Goal: Transaction & Acquisition: Purchase product/service

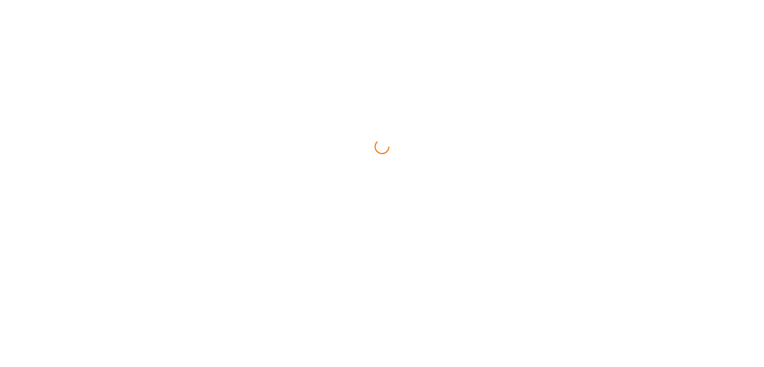
drag, startPoint x: 88, startPoint y: 241, endPoint x: 42, endPoint y: 272, distance: 54.7
drag, startPoint x: 266, startPoint y: 113, endPoint x: 274, endPoint y: 38, distance: 74.7
click at [267, 0] on html at bounding box center [382, 0] width 764 height 0
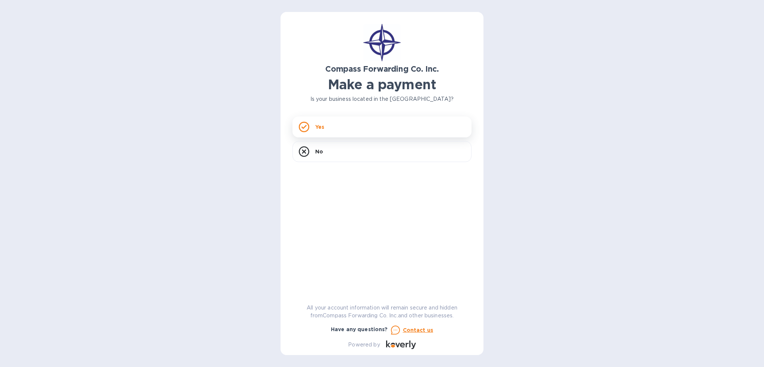
click at [347, 131] on div "Yes" at bounding box center [382, 126] width 179 height 21
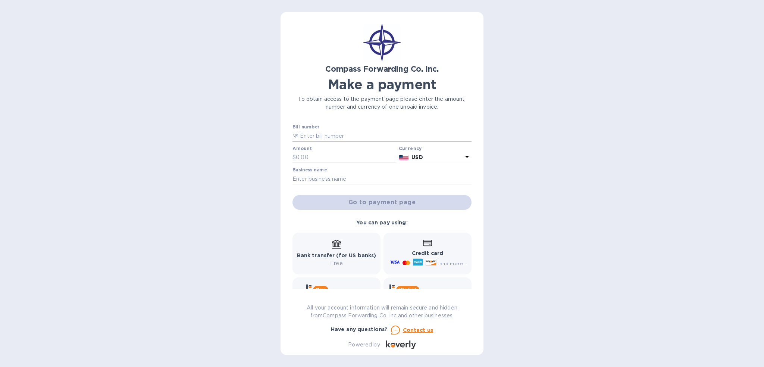
click at [327, 134] on input "text" at bounding box center [385, 135] width 173 height 11
click at [304, 135] on input "text" at bounding box center [385, 135] width 173 height 11
type input "c"
type input "CC0MAI00062781"
type input "85.00"
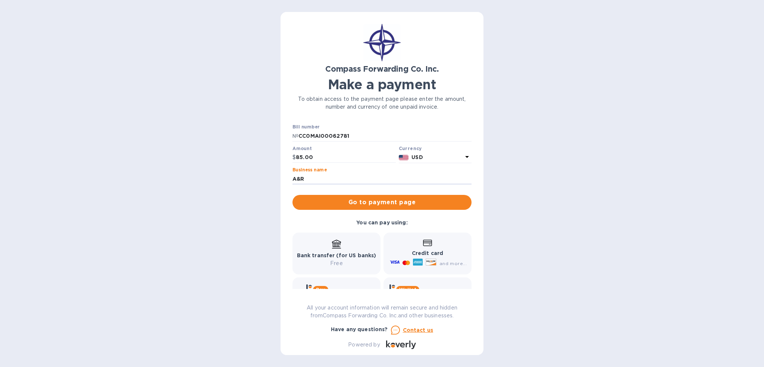
type input "A&R AVIATION SERVICES INC"
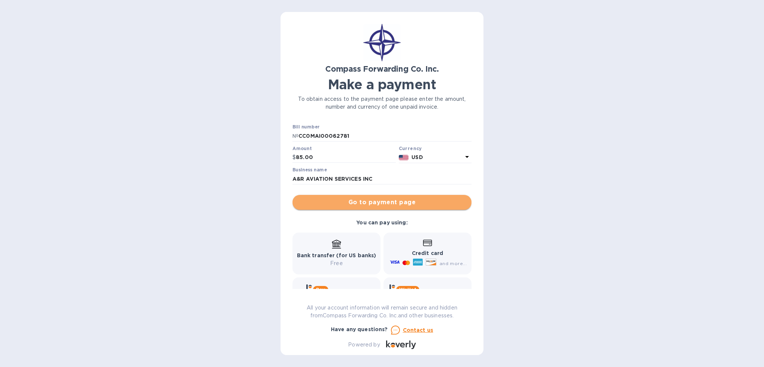
click at [437, 203] on span "Go to payment page" at bounding box center [382, 202] width 167 height 9
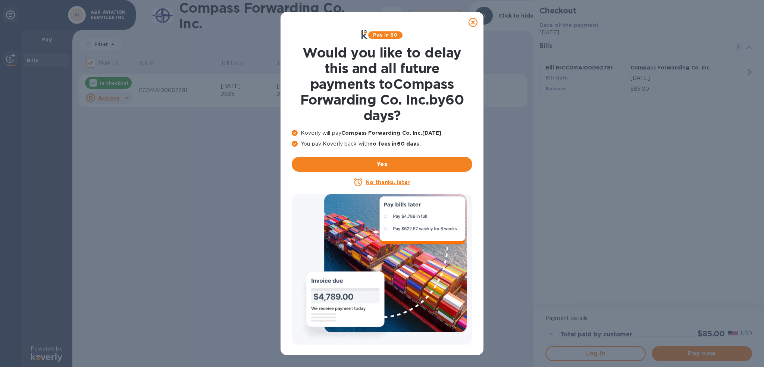
click at [393, 181] on u "No thanks, later" at bounding box center [388, 182] width 44 height 6
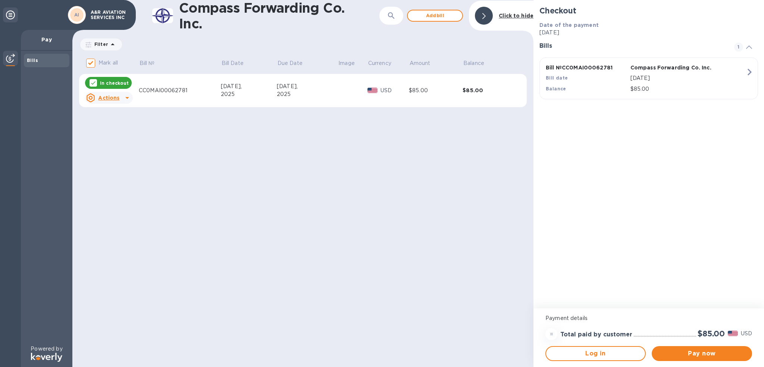
drag, startPoint x: 579, startPoint y: 298, endPoint x: 694, endPoint y: 384, distance: 143.7
drag, startPoint x: 694, startPoint y: 384, endPoint x: 464, endPoint y: 154, distance: 326.2
click at [435, 147] on div "Compass Forwarding Co. Inc. ​ Add [PERSON_NAME] to hide Filter Amount Mark all …" at bounding box center [302, 183] width 461 height 367
click at [710, 349] on span "Pay now" at bounding box center [702, 353] width 88 height 9
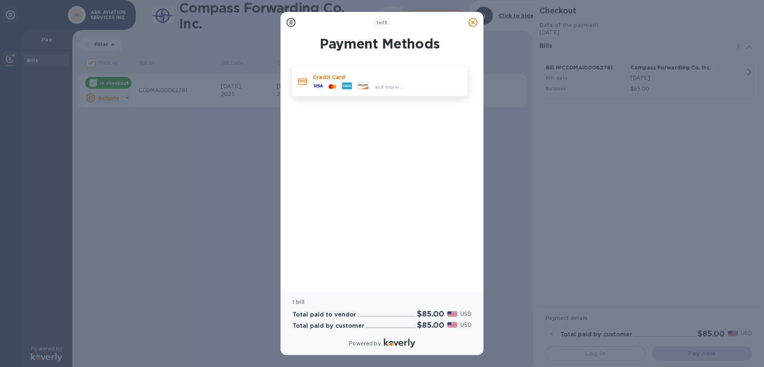
click at [367, 86] on icon at bounding box center [363, 85] width 10 height 6
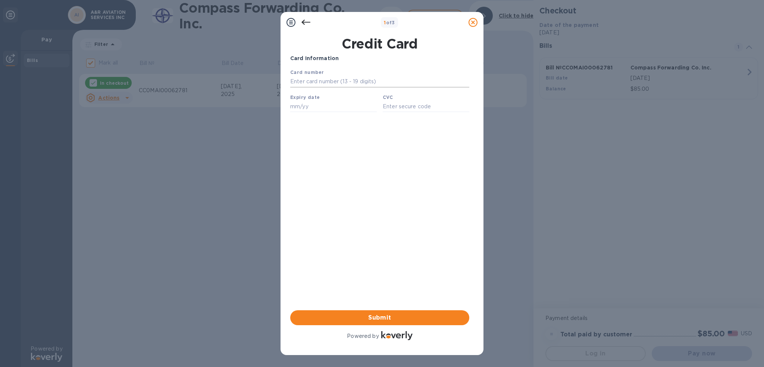
click at [322, 84] on input "text" at bounding box center [379, 81] width 179 height 11
type input "[CREDIT_CARD_NUMBER]"
type input "09/30"
type input "855"
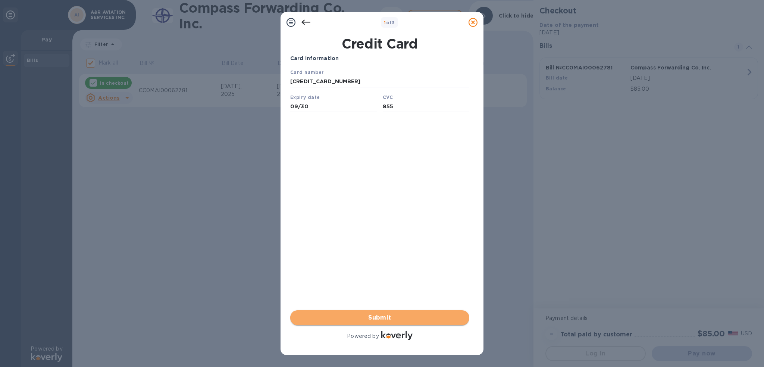
click at [389, 314] on span "Submit" at bounding box center [379, 317] width 167 height 9
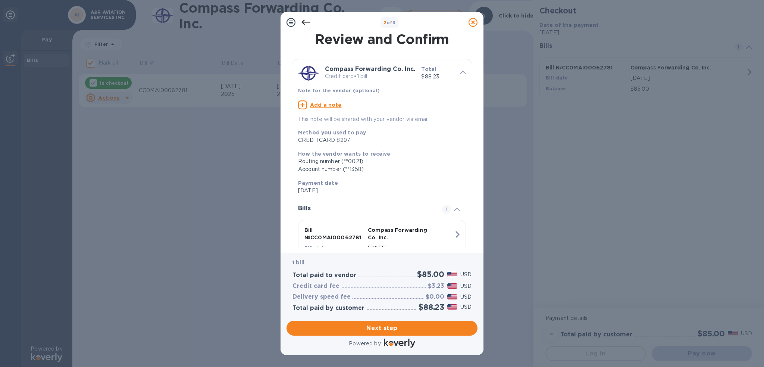
click at [317, 104] on u "Add a note" at bounding box center [326, 105] width 32 height 6
click at [320, 106] on textarea at bounding box center [376, 106] width 156 height 6
type textarea "CIVIL AIRCRAFT PARTS"
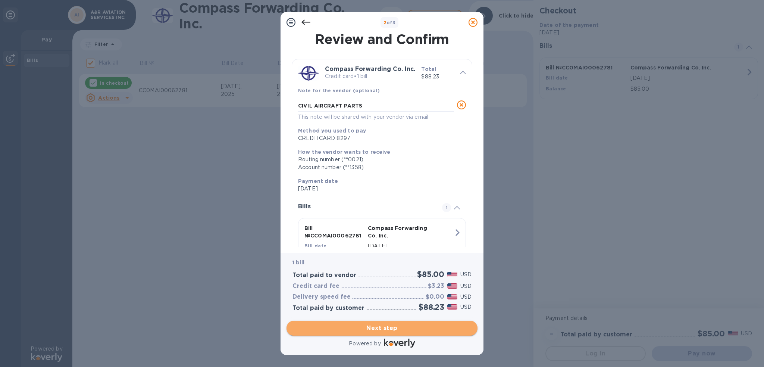
click at [410, 334] on button "Next step" at bounding box center [382, 328] width 191 height 15
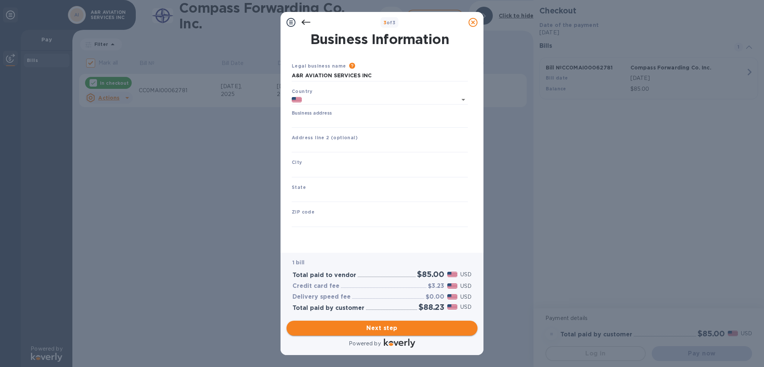
type input "[GEOGRAPHIC_DATA]"
click at [325, 118] on input "Business address" at bounding box center [380, 121] width 176 height 11
type input "[STREET_ADDRESS]"
click at [339, 173] on input "text" at bounding box center [380, 171] width 176 height 11
type input "TUMWATER"
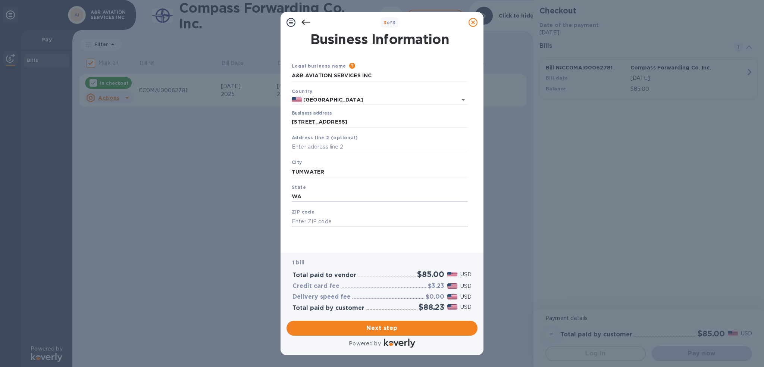
type input "WA"
click at [336, 217] on input "text" at bounding box center [380, 221] width 176 height 11
type input "98501"
click at [373, 327] on span "Next step" at bounding box center [382, 328] width 179 height 9
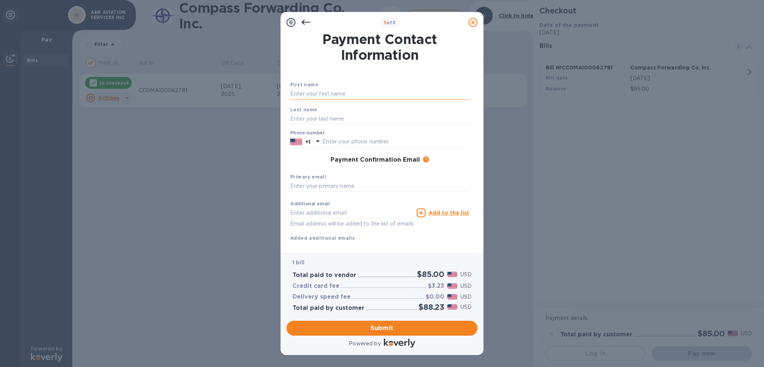
click at [322, 91] on input "text" at bounding box center [379, 93] width 179 height 11
type input "[PERSON_NAME]"
type input "3602369928"
type input "[PERSON_NAME][EMAIL_ADDRESS][DOMAIN_NAME]"
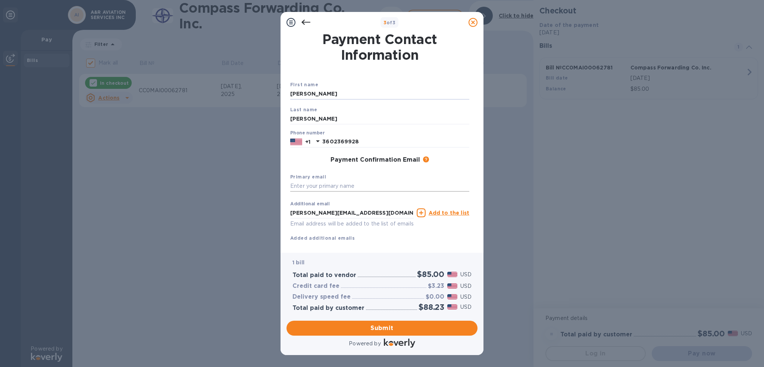
click at [359, 188] on input "text" at bounding box center [379, 186] width 179 height 11
drag, startPoint x: 384, startPoint y: 211, endPoint x: 211, endPoint y: 210, distance: 172.8
click at [211, 210] on div "3 of 3 Payment Contact Information First name [PERSON_NAME] Last name [PERSON_N…" at bounding box center [382, 183] width 764 height 367
click at [304, 175] on b "Primary email" at bounding box center [308, 177] width 36 height 6
drag, startPoint x: 307, startPoint y: 184, endPoint x: 267, endPoint y: 184, distance: 39.9
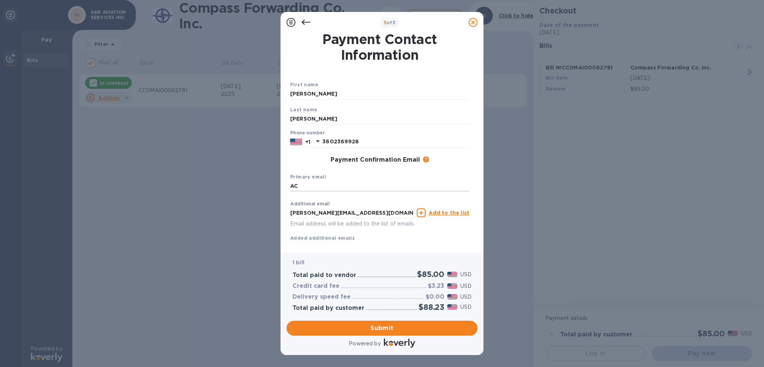
click at [267, 184] on div "3 of 3 Payment Contact Information First name [PERSON_NAME] Last name [PERSON_N…" at bounding box center [382, 183] width 764 height 367
paste input "[PERSON_NAME][EMAIL_ADDRESS][DOMAIN_NAME]"
type input "[PERSON_NAME][EMAIL_ADDRESS][DOMAIN_NAME]"
drag, startPoint x: 313, startPoint y: 213, endPoint x: 189, endPoint y: 209, distance: 124.0
click at [189, 209] on div "3 of 3 Payment Contact Information First name [PERSON_NAME] Last name [PERSON_N…" at bounding box center [382, 183] width 764 height 367
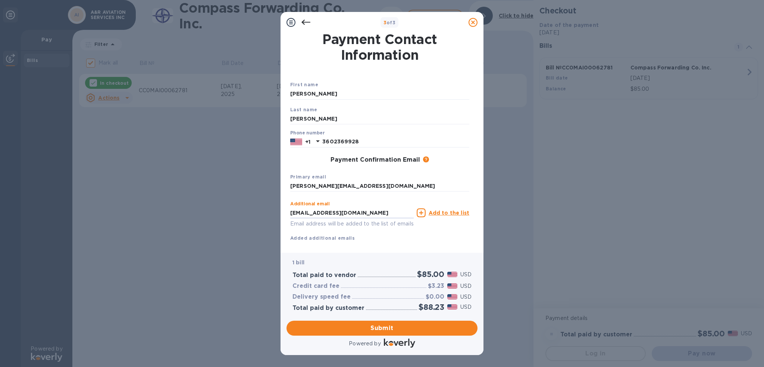
type input "[EMAIL_ADDRESS][DOMAIN_NAME]"
click at [458, 227] on div "Additional email [EMAIL_ADDRESS][DOMAIN_NAME] Email address will be added to th…" at bounding box center [380, 213] width 182 height 34
click at [458, 212] on u "Add to the list" at bounding box center [449, 213] width 41 height 6
click at [331, 216] on input "text" at bounding box center [352, 212] width 124 height 11
type input "[EMAIL_ADDRESS][DOMAIN_NAME]"
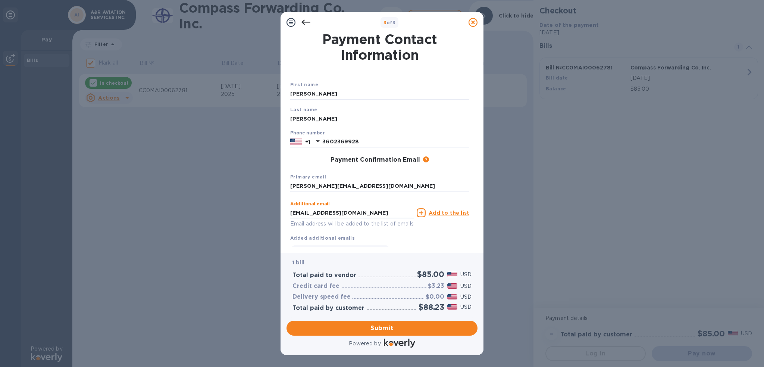
click at [428, 234] on div "Additional email [EMAIL_ADDRESS][DOMAIN_NAME] Email address will be added to th…" at bounding box center [379, 226] width 179 height 59
click at [405, 324] on span "Submit" at bounding box center [382, 328] width 179 height 9
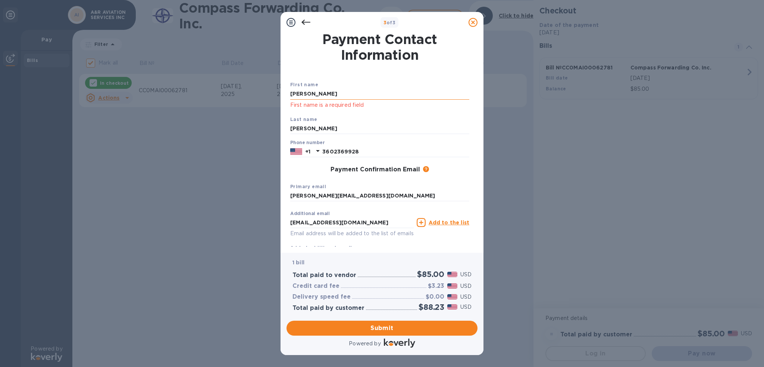
click at [352, 92] on input "[PERSON_NAME]" at bounding box center [379, 93] width 179 height 11
click button "Submit" at bounding box center [0, 0] width 0 height 0
click at [382, 112] on div "Last name [PERSON_NAME]" at bounding box center [379, 124] width 185 height 25
drag, startPoint x: 313, startPoint y: 96, endPoint x: 184, endPoint y: 93, distance: 129.2
click at [184, 93] on div "3 of 3 Payment Contact Information First name [PERSON_NAME] First name is a req…" at bounding box center [382, 183] width 764 height 367
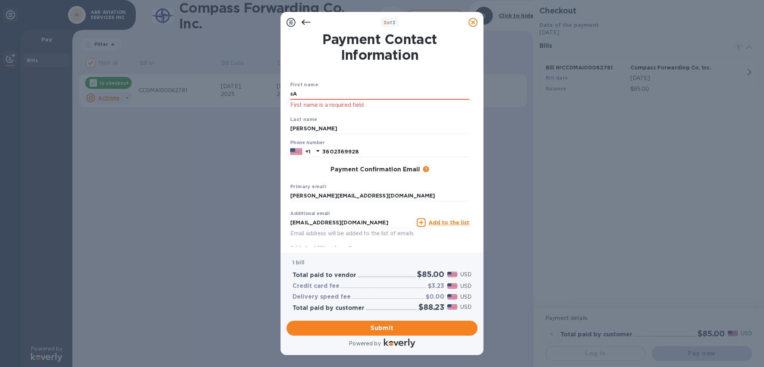
type input "s"
type input "[PERSON_NAME]"
click at [366, 127] on input "[PERSON_NAME]" at bounding box center [379, 128] width 179 height 11
click at [403, 107] on p "First name is a required field" at bounding box center [379, 105] width 179 height 9
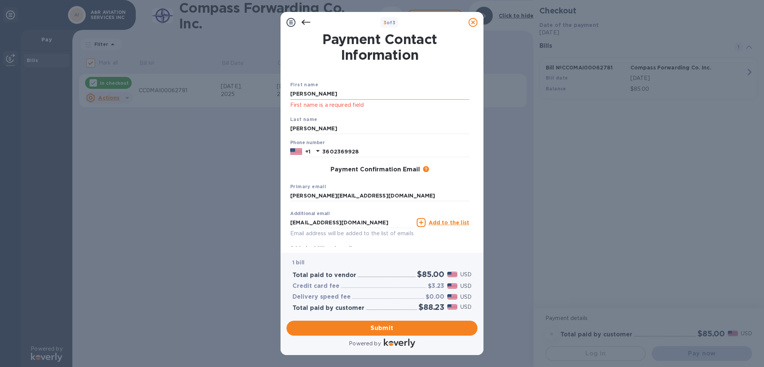
click at [349, 98] on input "[PERSON_NAME]" at bounding box center [379, 93] width 179 height 11
click at [384, 90] on input "[PERSON_NAME]" at bounding box center [379, 93] width 179 height 11
click at [376, 124] on input "[PERSON_NAME]" at bounding box center [379, 128] width 179 height 11
click at [315, 94] on input "[PERSON_NAME]" at bounding box center [379, 93] width 179 height 11
click at [223, 89] on div "3 of 3 Payment Contact Information First name [PERSON_NAME] First name is a req…" at bounding box center [382, 183] width 764 height 367
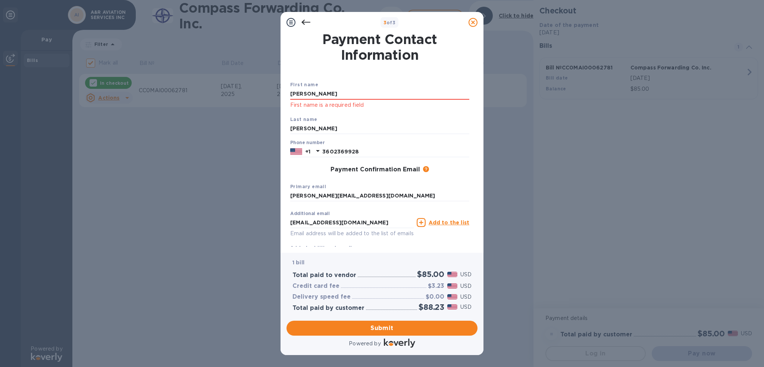
type input "[PERSON_NAME]"
click at [414, 151] on input "3602369928" at bounding box center [395, 151] width 147 height 11
click at [355, 120] on div "Last name [PERSON_NAME]" at bounding box center [379, 124] width 185 height 25
click at [388, 326] on span "Submit" at bounding box center [382, 328] width 179 height 9
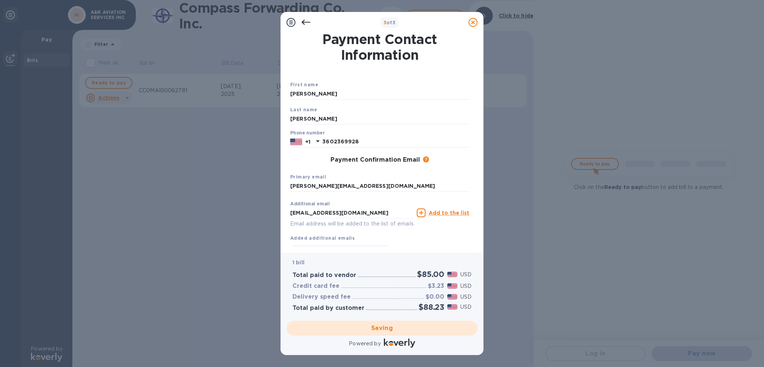
checkbox input "false"
